Goal: Task Accomplishment & Management: Use online tool/utility

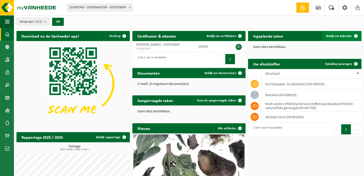
click at [341, 34] on span "Bekijk uw kalender" at bounding box center [339, 35] width 26 height 3
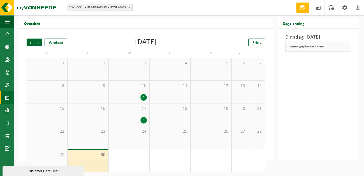
scroll to position [14, 0]
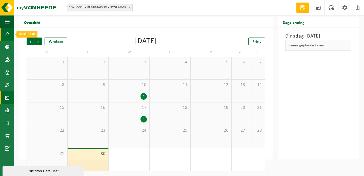
click at [8, 33] on span at bounding box center [7, 34] width 5 height 13
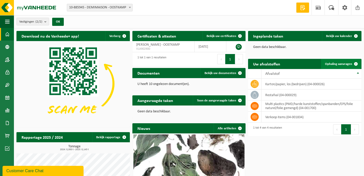
click at [333, 64] on span "Ophaling aanvragen" at bounding box center [338, 63] width 27 height 3
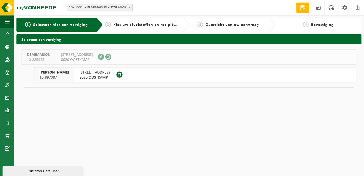
click at [80, 76] on span "8020 OOSTKAMP" at bounding box center [96, 77] width 32 height 5
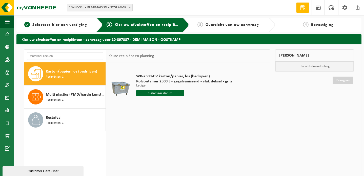
click at [160, 92] on input "text" at bounding box center [160, 93] width 48 height 6
click at [143, 130] on div "6" at bounding box center [141, 130] width 9 height 8
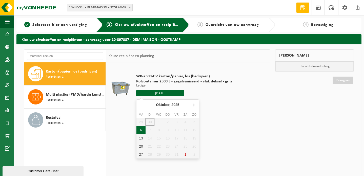
type input "Van 2025-10-06"
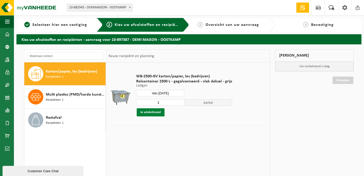
click at [161, 113] on button "In winkelmand" at bounding box center [151, 112] width 28 height 8
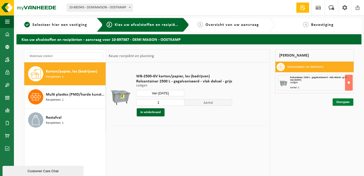
click at [350, 103] on link "Doorgaan" at bounding box center [343, 101] width 21 height 7
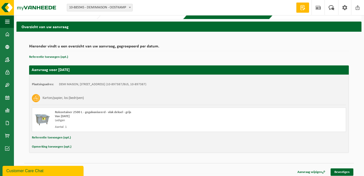
scroll to position [15, 0]
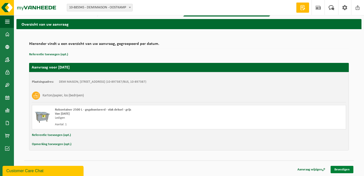
click at [340, 172] on link "Bevestigen" at bounding box center [342, 169] width 23 height 7
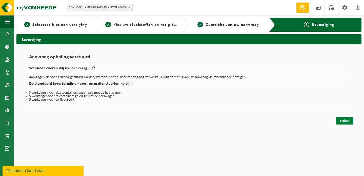
click at [346, 122] on link "Sluiten" at bounding box center [345, 120] width 17 height 7
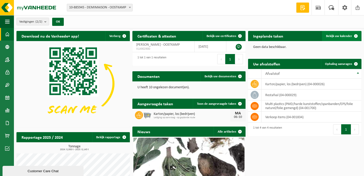
click at [337, 38] on span "Bekijk uw kalender" at bounding box center [339, 35] width 26 height 3
